Goal: Find specific page/section: Find specific page/section

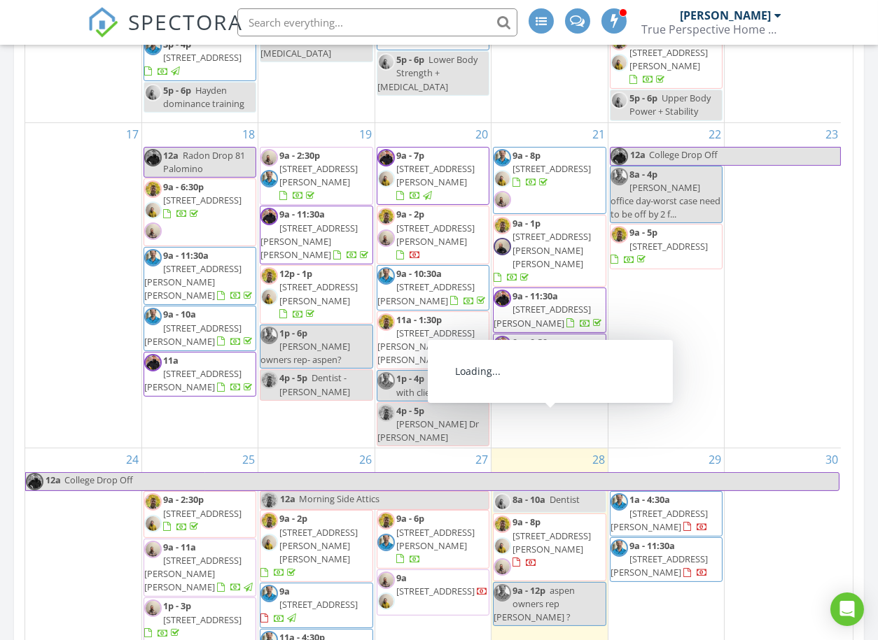
scroll to position [621, 0]
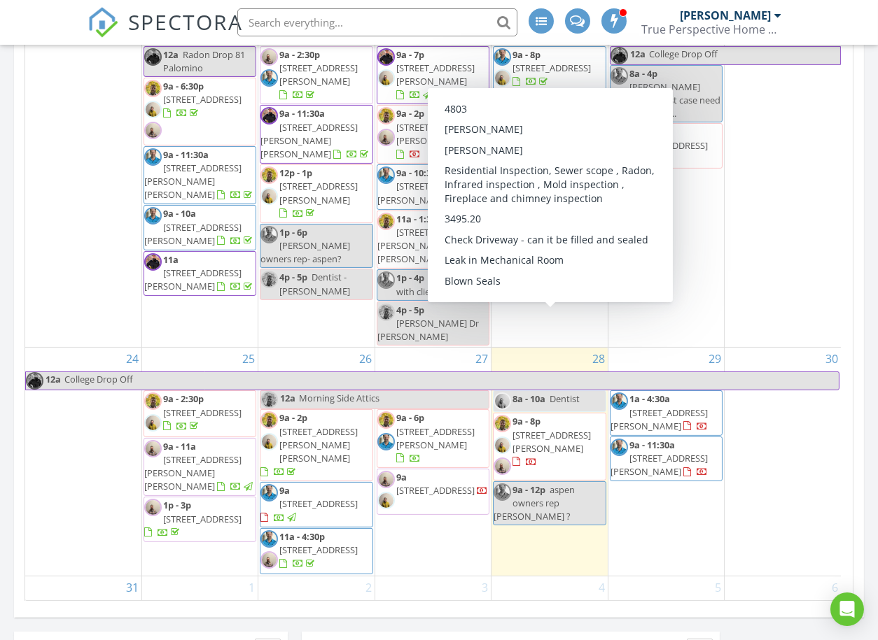
click at [542, 429] on span "1715 Cordillera Way, Edwards 81632" at bounding box center [551, 442] width 78 height 26
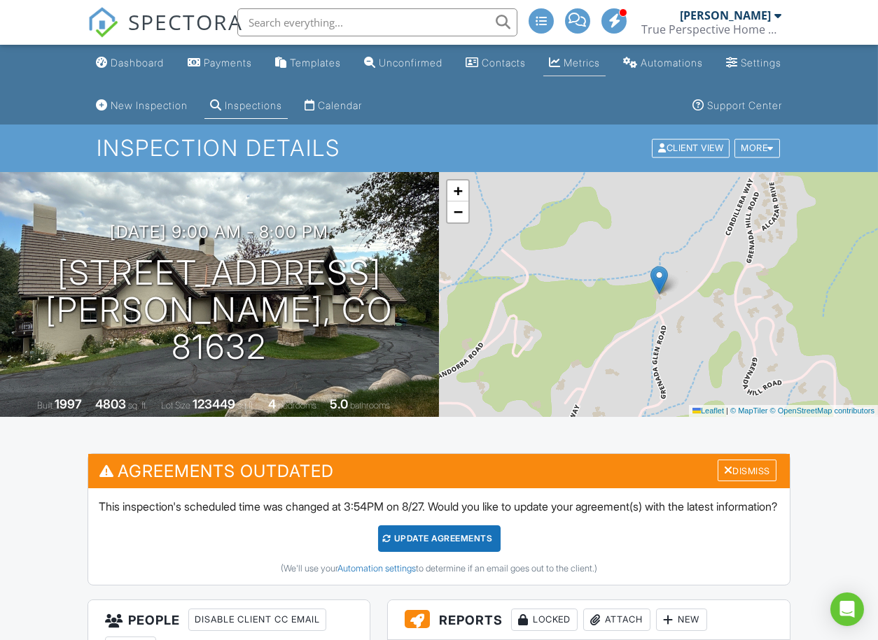
click at [600, 57] on div "Metrics" at bounding box center [581, 63] width 36 height 12
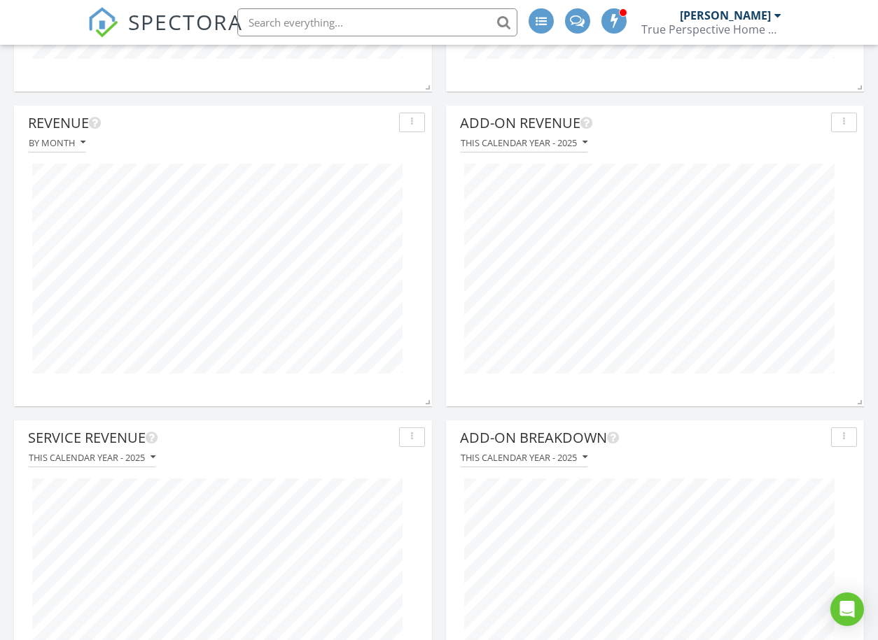
scroll to position [311, 0]
